Goal: Check status: Check status

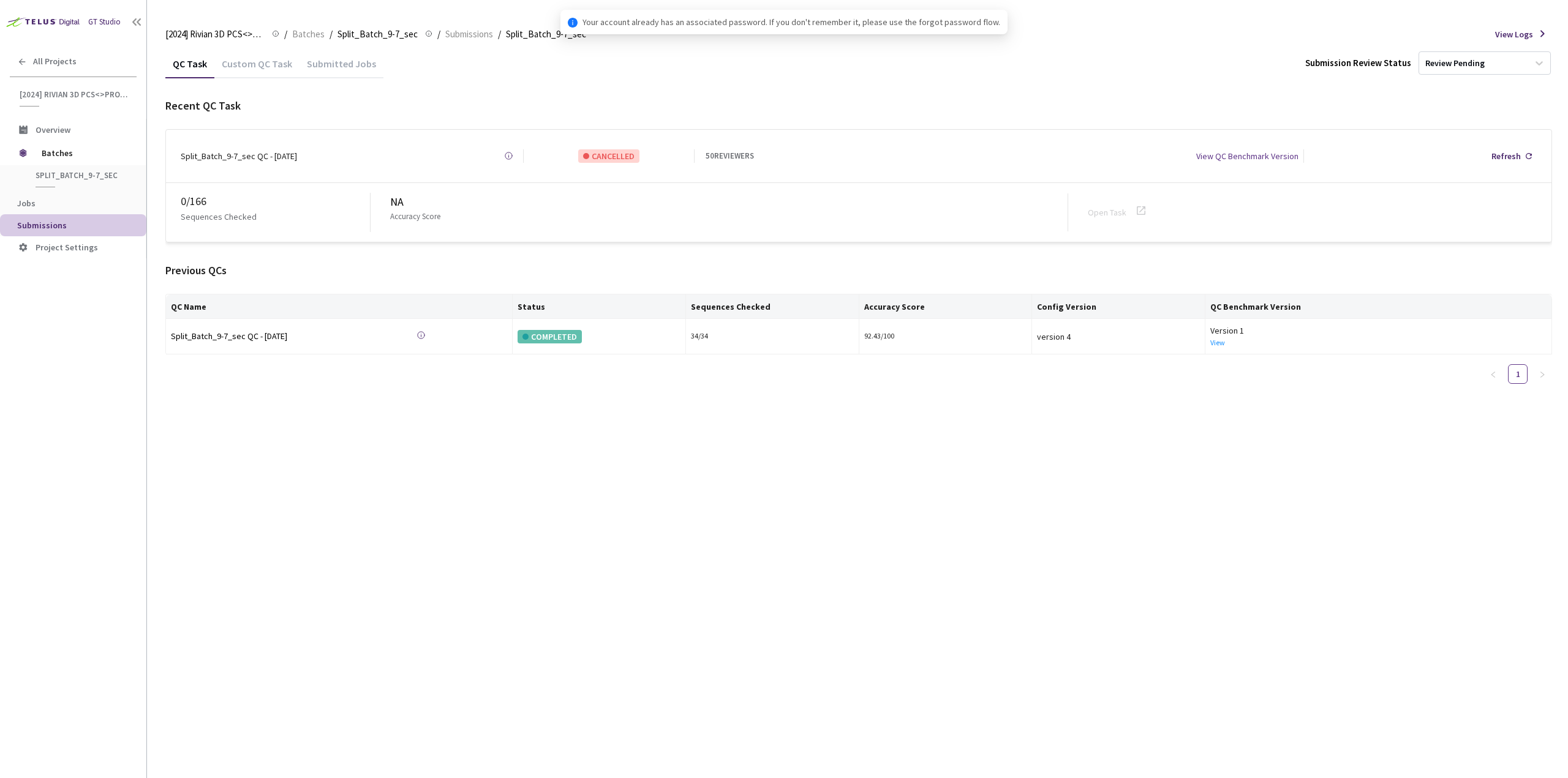
click at [255, 60] on div "Custom QC Task" at bounding box center [256, 68] width 85 height 21
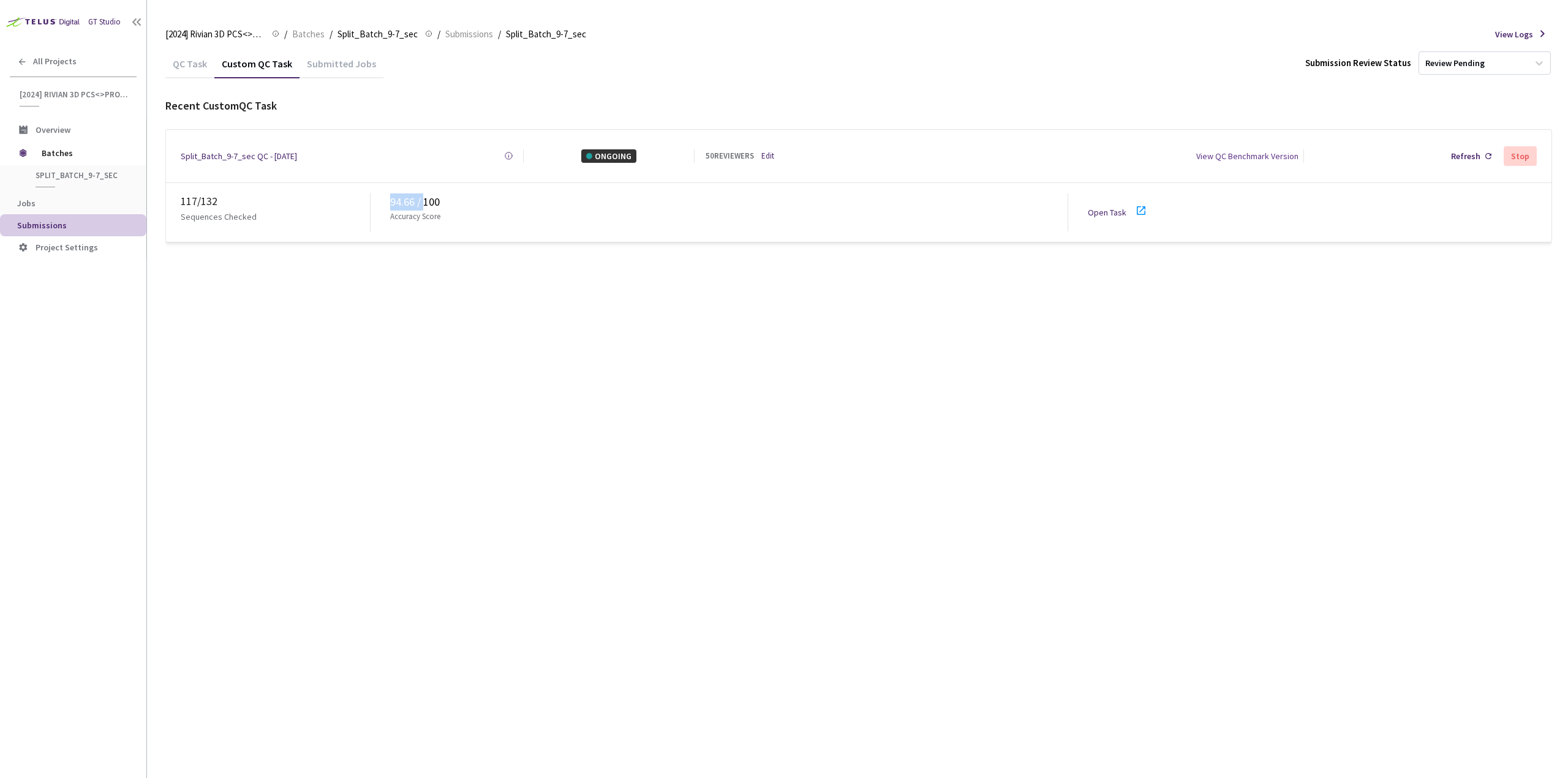
drag, startPoint x: 389, startPoint y: 197, endPoint x: 425, endPoint y: 199, distance: 36.1
click at [425, 199] on div "117 / 132 Sequences Checked 94.66 / 100 Accuracy Score Open Task" at bounding box center [859, 212] width 1386 height 59
click at [475, 295] on div "QC Task Custom QC Task Submitted Jobs Submission Review Status Review Pending R…" at bounding box center [859, 414] width 1387 height 729
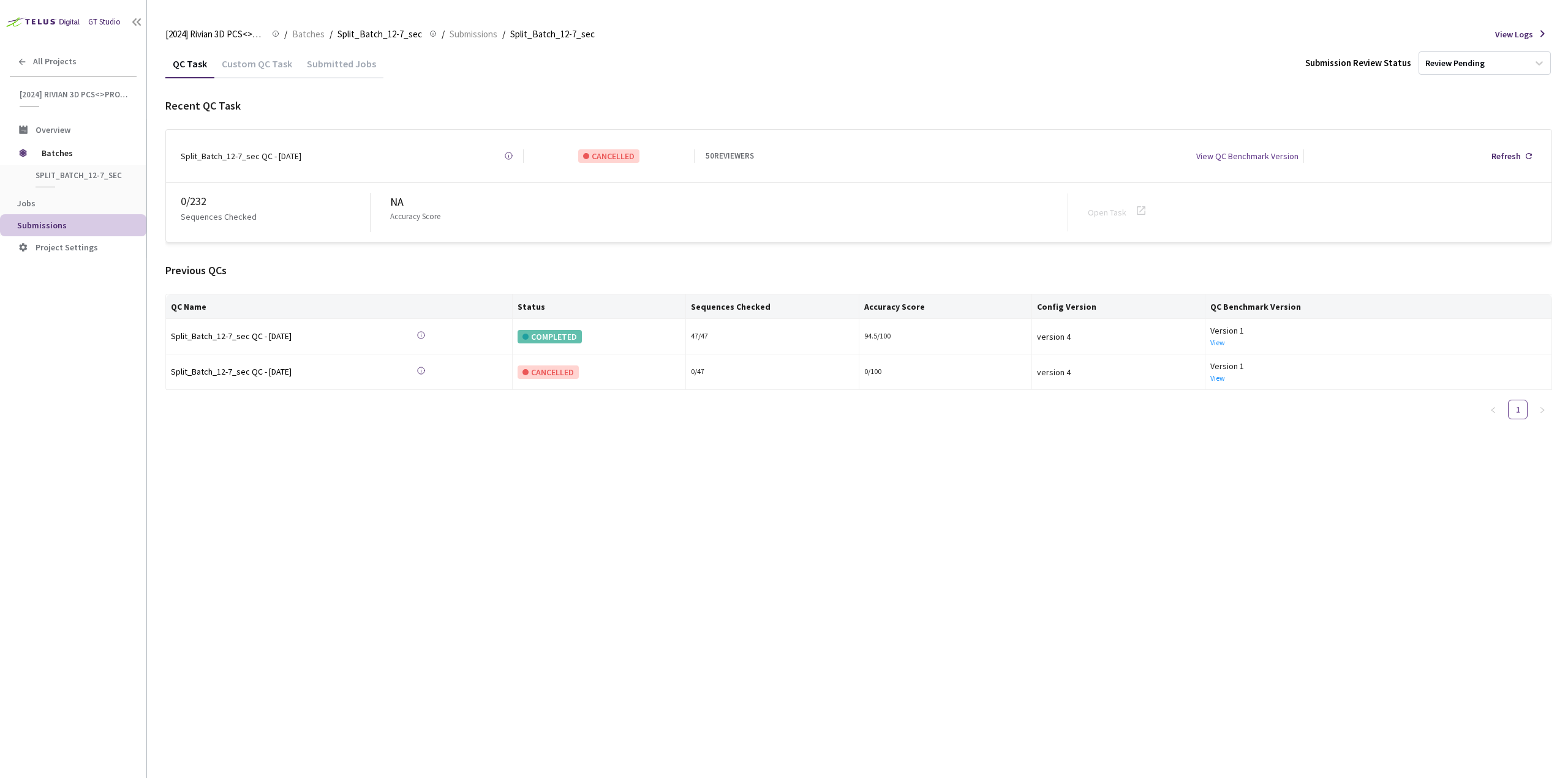
click at [279, 73] on div "Custom QC Task" at bounding box center [256, 68] width 85 height 21
